Goal: Information Seeking & Learning: Learn about a topic

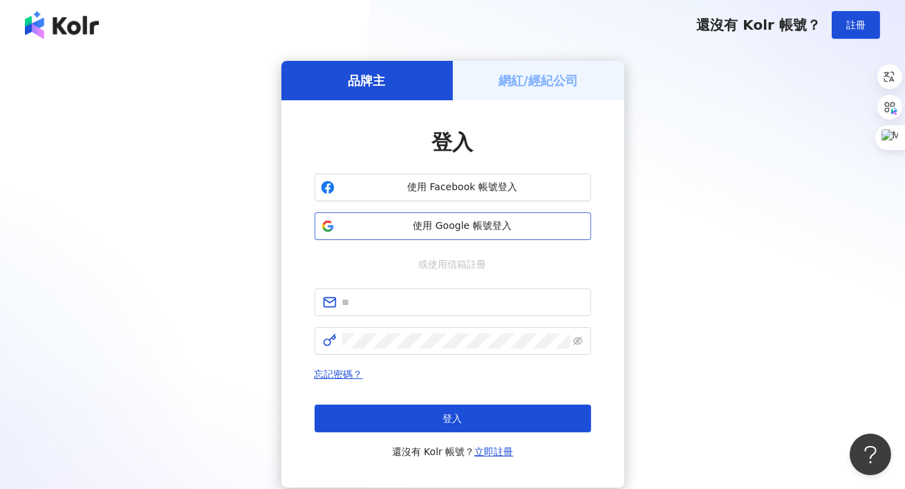
click at [417, 220] on span "使用 Google 帳號登入" at bounding box center [462, 226] width 245 height 14
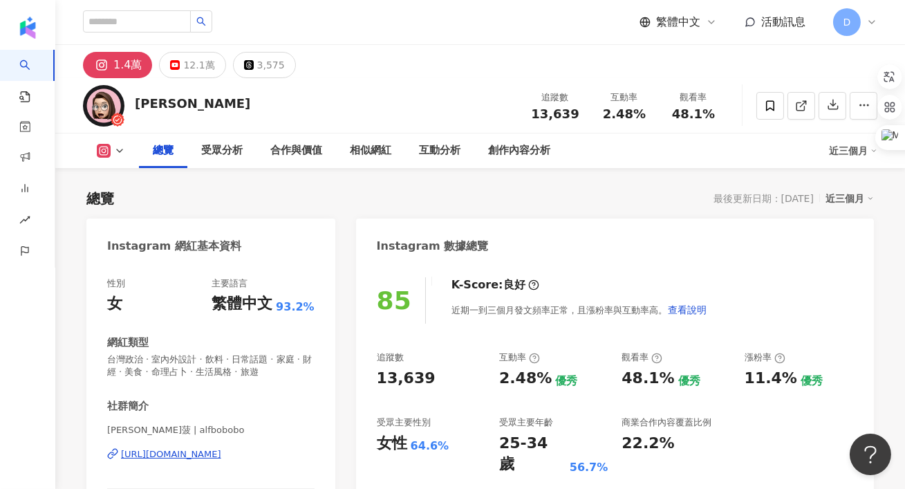
scroll to position [84, 0]
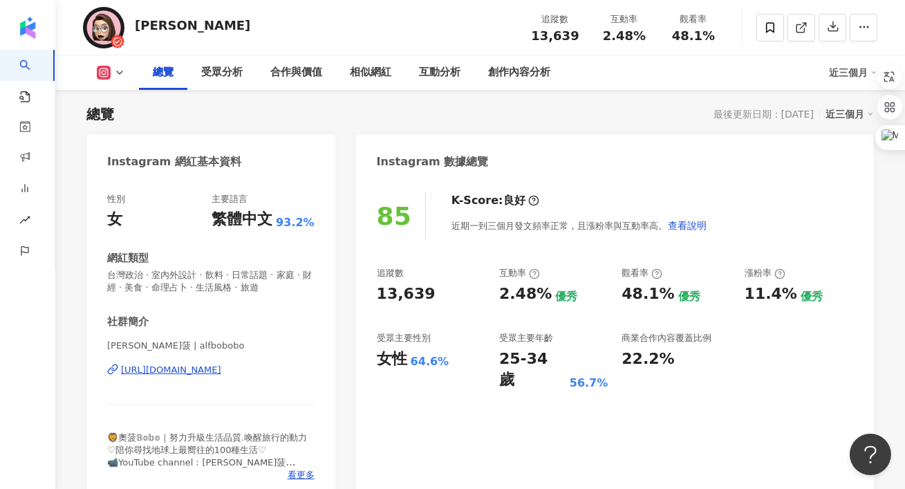
click at [120, 69] on icon at bounding box center [119, 72] width 11 height 11
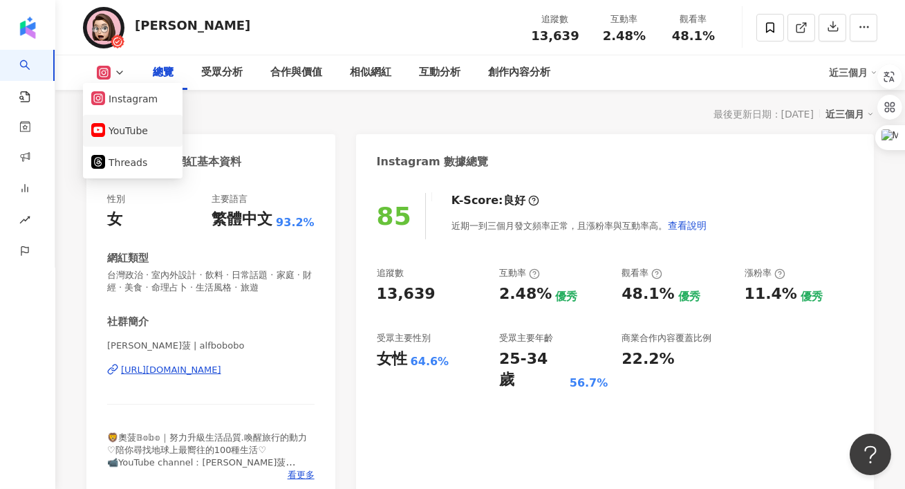
click at [122, 126] on button "YouTube" at bounding box center [132, 130] width 83 height 19
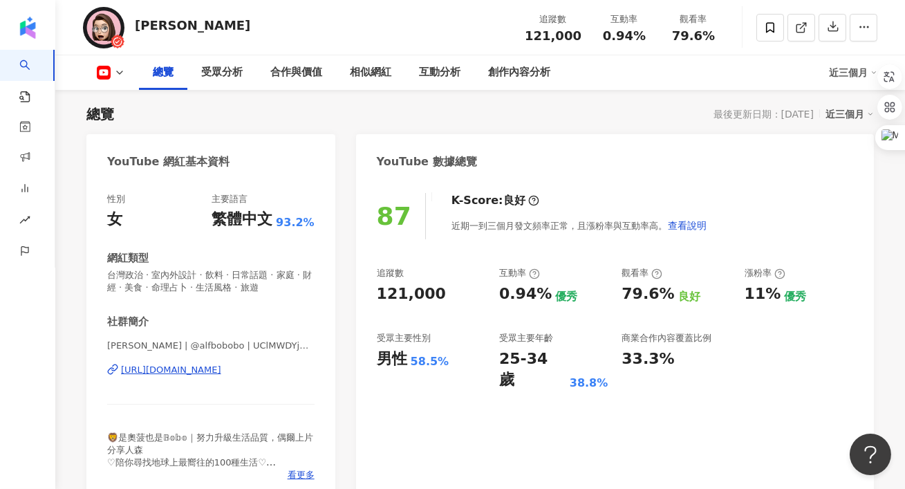
click at [486, 403] on div "87 K-Score : 良好 近期一到三個月發文頻率正常，且漲粉率與互動率高。 查看說明 追蹤數 121,000 互動率 0.94% 優秀 觀看率 79.6…" at bounding box center [615, 340] width 518 height 323
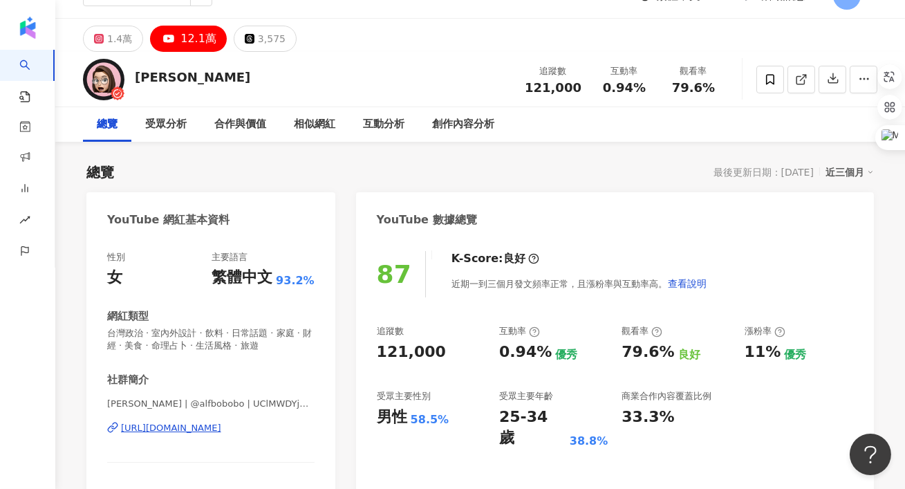
scroll to position [33, 0]
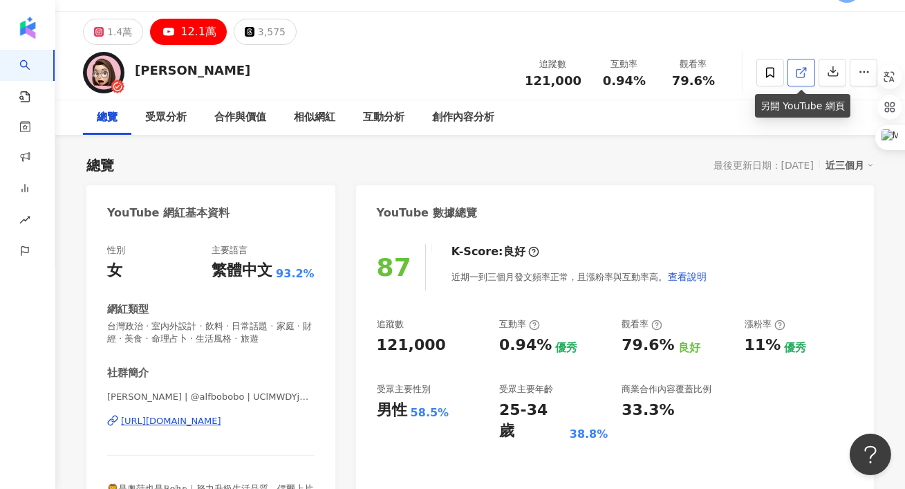
click at [800, 64] on link at bounding box center [801, 73] width 28 height 28
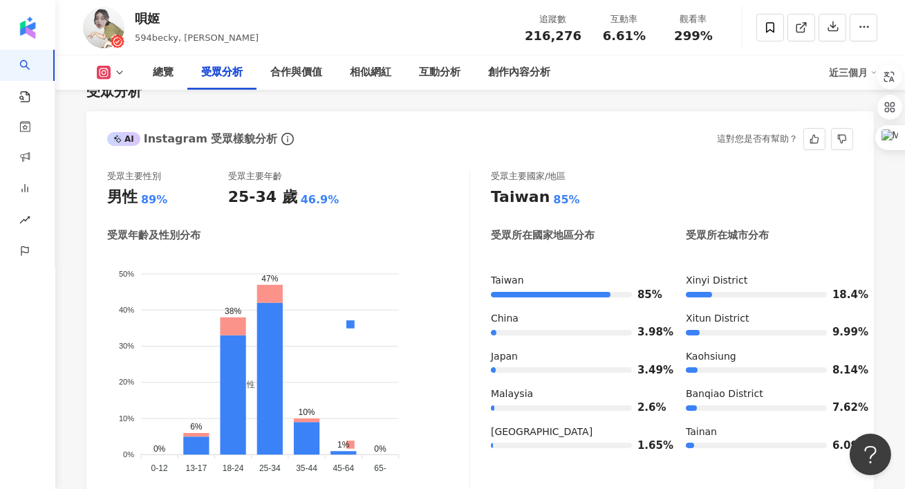
scroll to position [1244, 0]
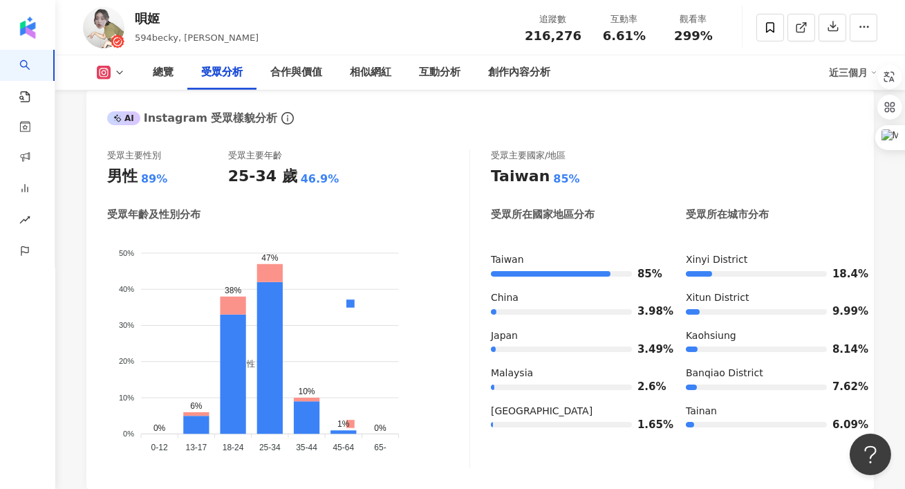
click at [101, 73] on icon at bounding box center [104, 73] width 8 height 8
click at [123, 152] on button "YouTube" at bounding box center [132, 161] width 83 height 19
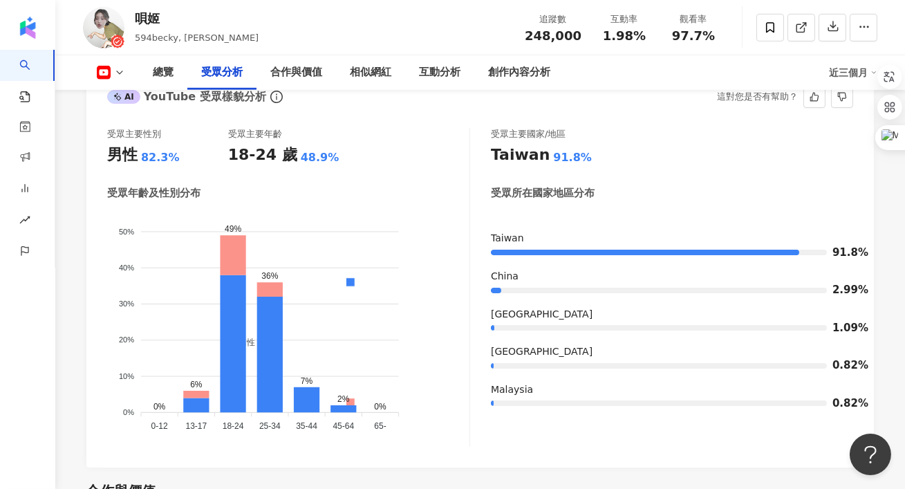
scroll to position [1239, 0]
